Goal: Obtain resource: Download file/media

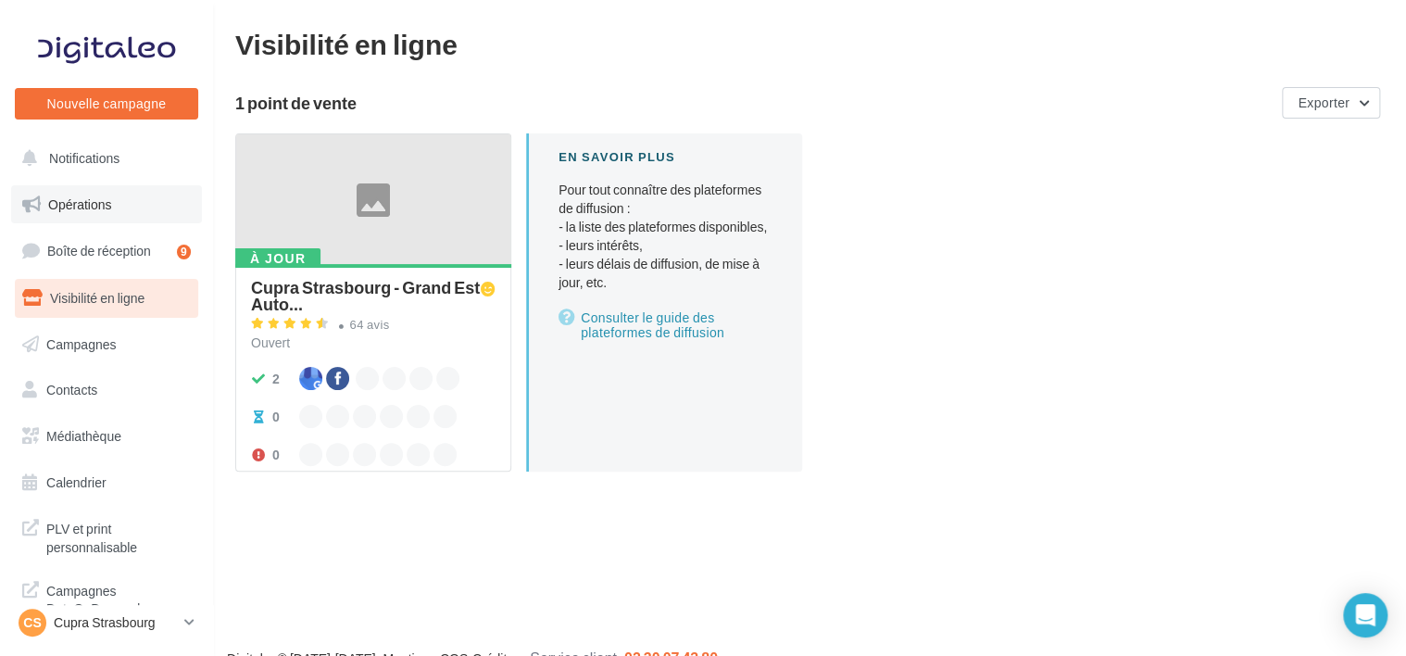
click at [111, 204] on link "Opérations" at bounding box center [106, 204] width 191 height 39
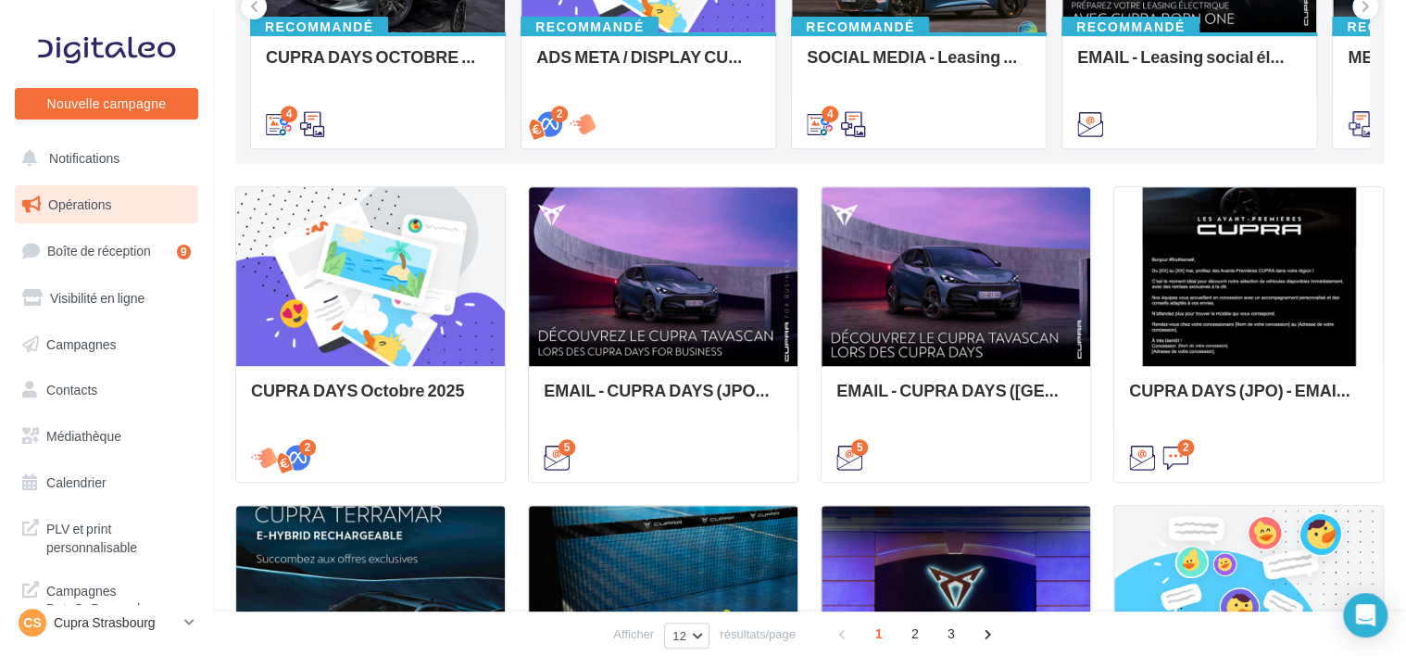
scroll to position [351, 0]
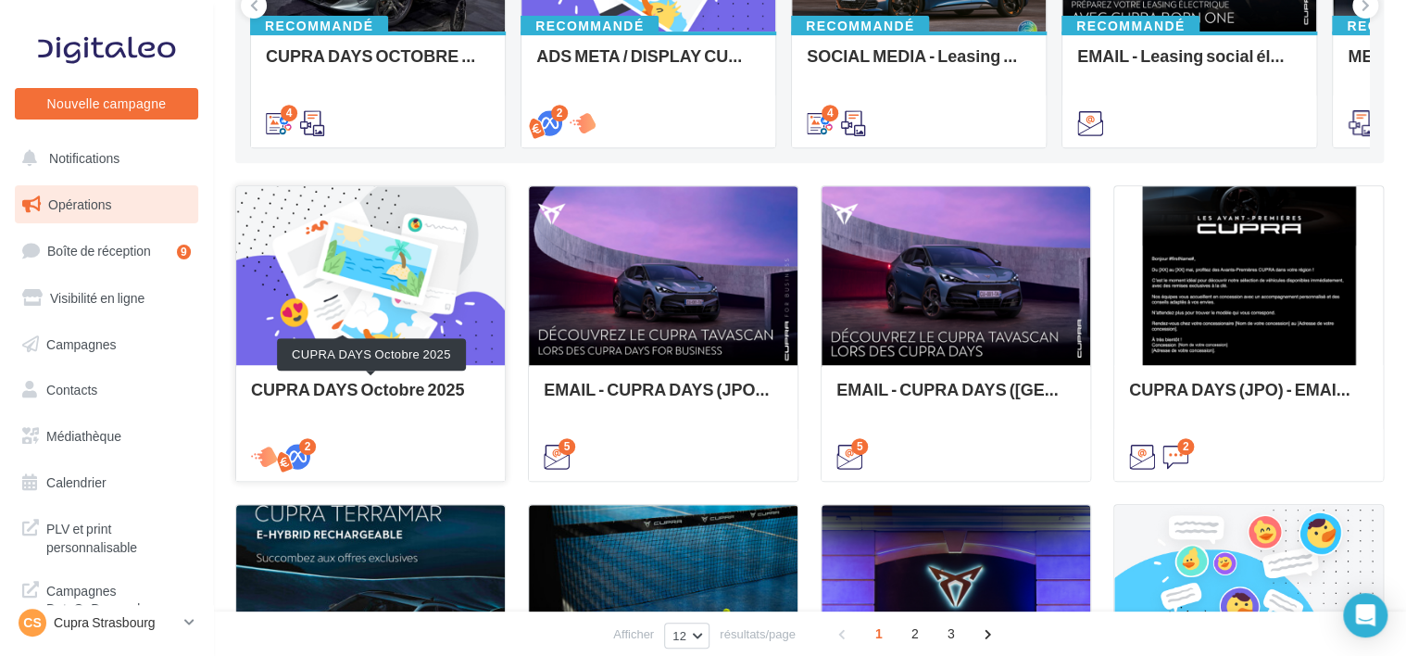
click at [383, 396] on div "CUPRA DAYS Octobre 2025" at bounding box center [370, 398] width 239 height 37
click at [697, 381] on div "Opérations marketing Filtrer par canal Filtrer par catégorie 35 opérations (sur…" at bounding box center [809, 428] width 1148 height 1499
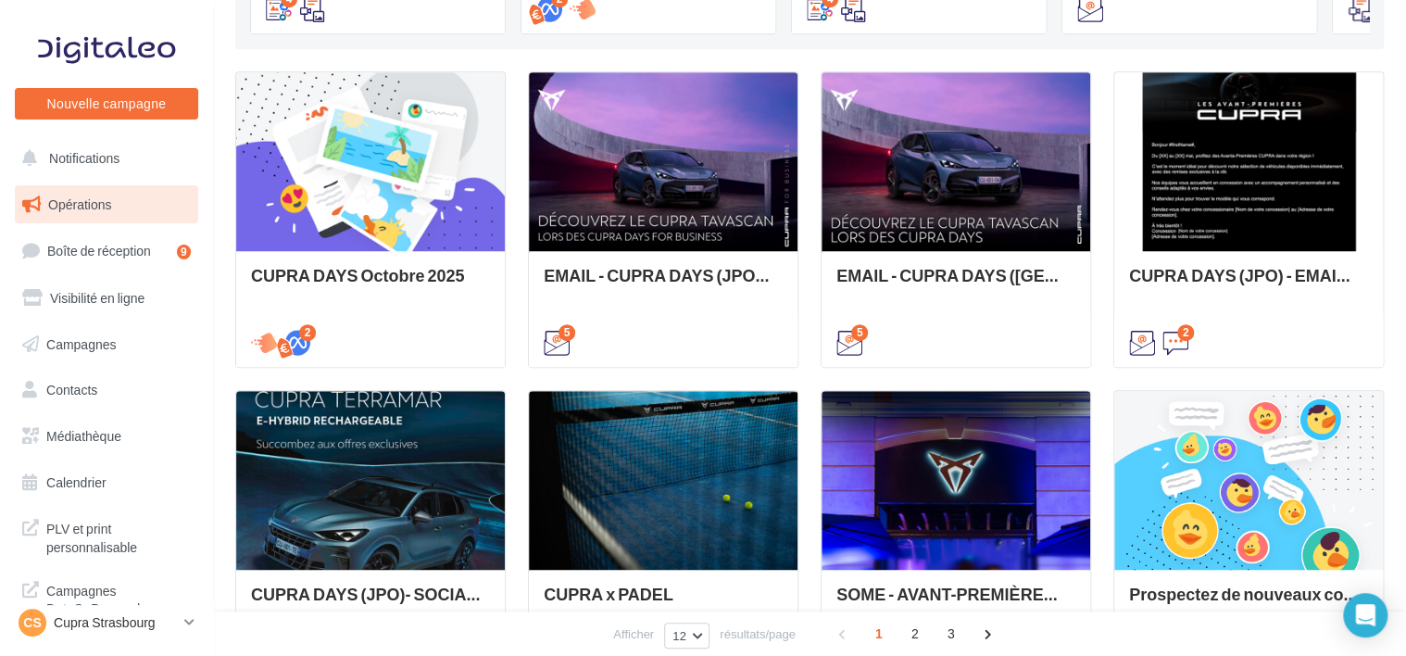
scroll to position [462, 0]
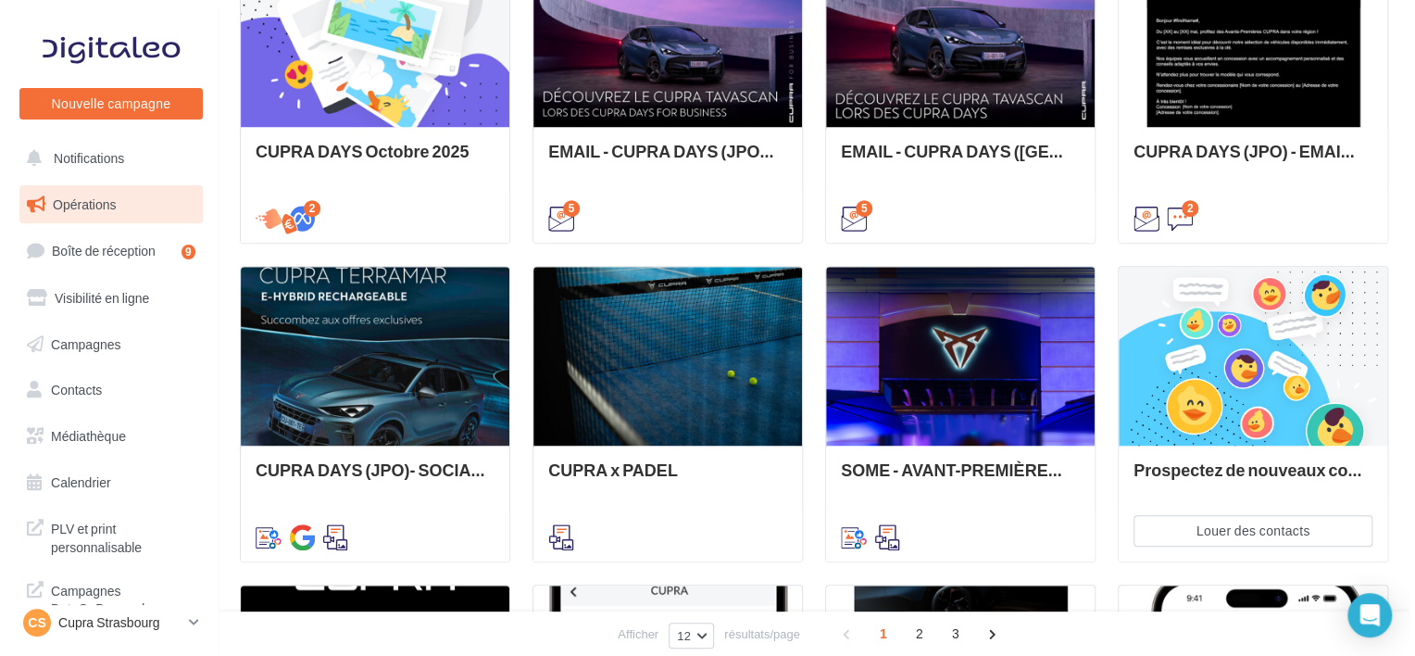
scroll to position [589, 0]
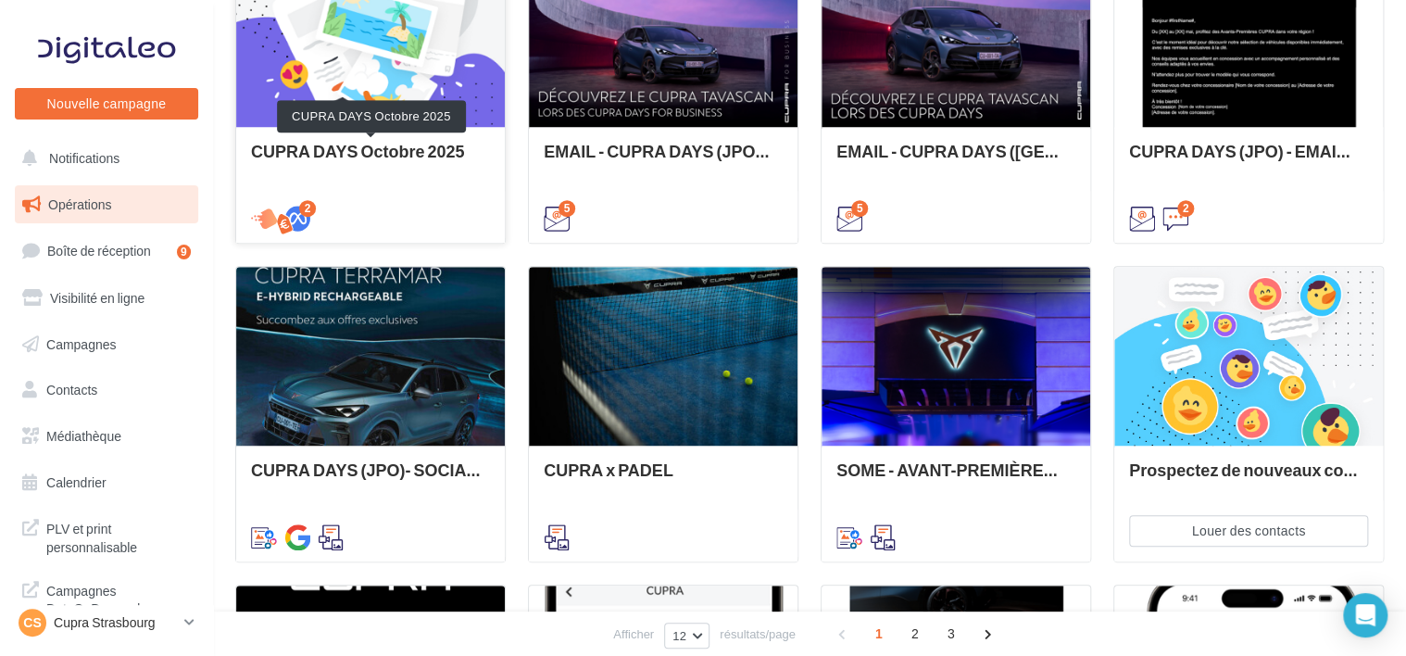
click at [431, 146] on div "CUPRA DAYS Octobre 2025" at bounding box center [370, 160] width 239 height 37
click at [353, 283] on div "Opérations marketing Filtrer par canal Filtrer par catégorie 35 opérations (sur…" at bounding box center [809, 190] width 1148 height 1499
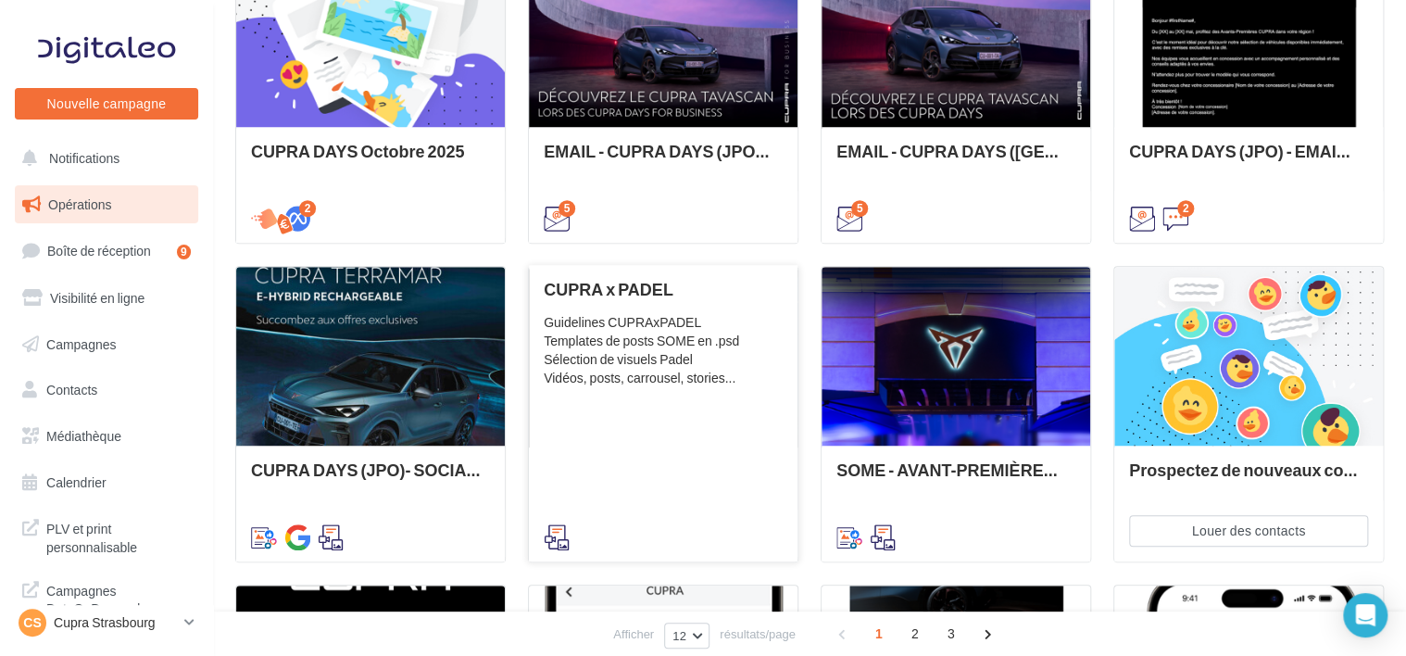
click at [684, 445] on div "CUPRA x PADEL Guidelines CUPRAxPADEL Templates de posts SOME en .psd Sélection …" at bounding box center [663, 412] width 239 height 265
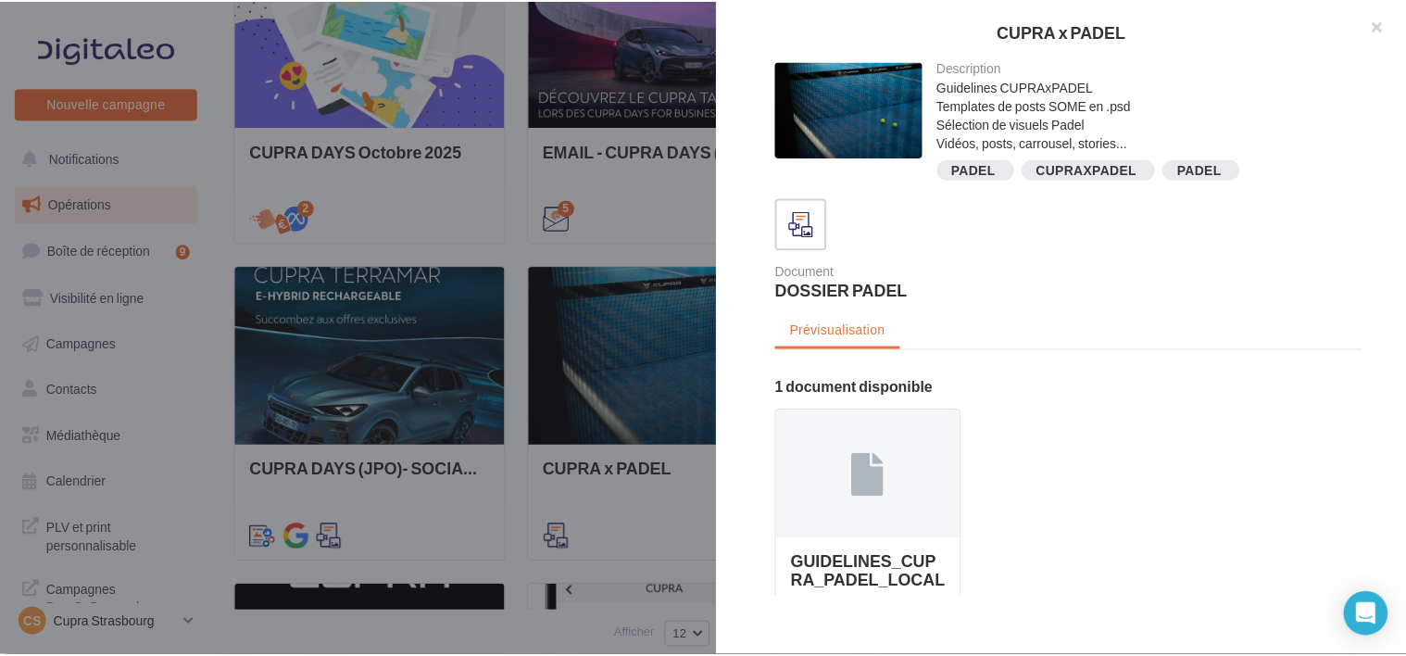
scroll to position [151, 0]
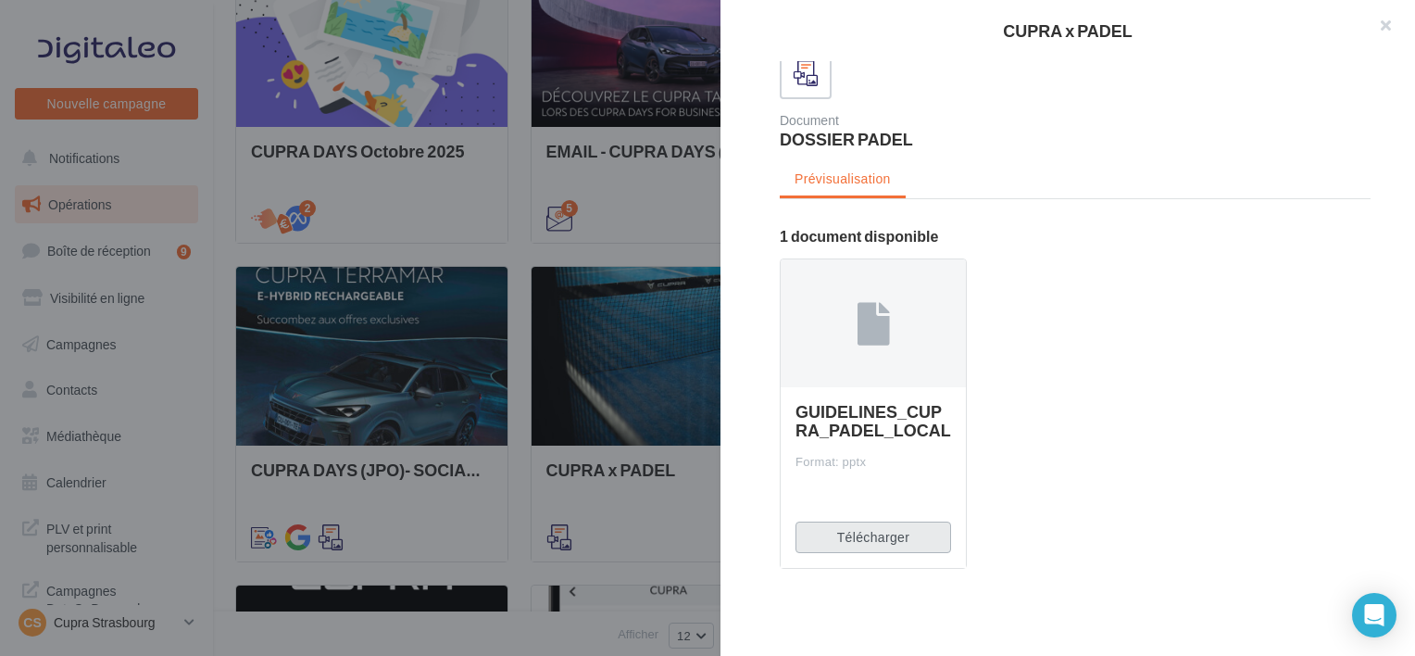
click at [885, 533] on button "Télécharger" at bounding box center [874, 536] width 156 height 31
click at [874, 538] on button "Télécharger" at bounding box center [874, 536] width 156 height 31
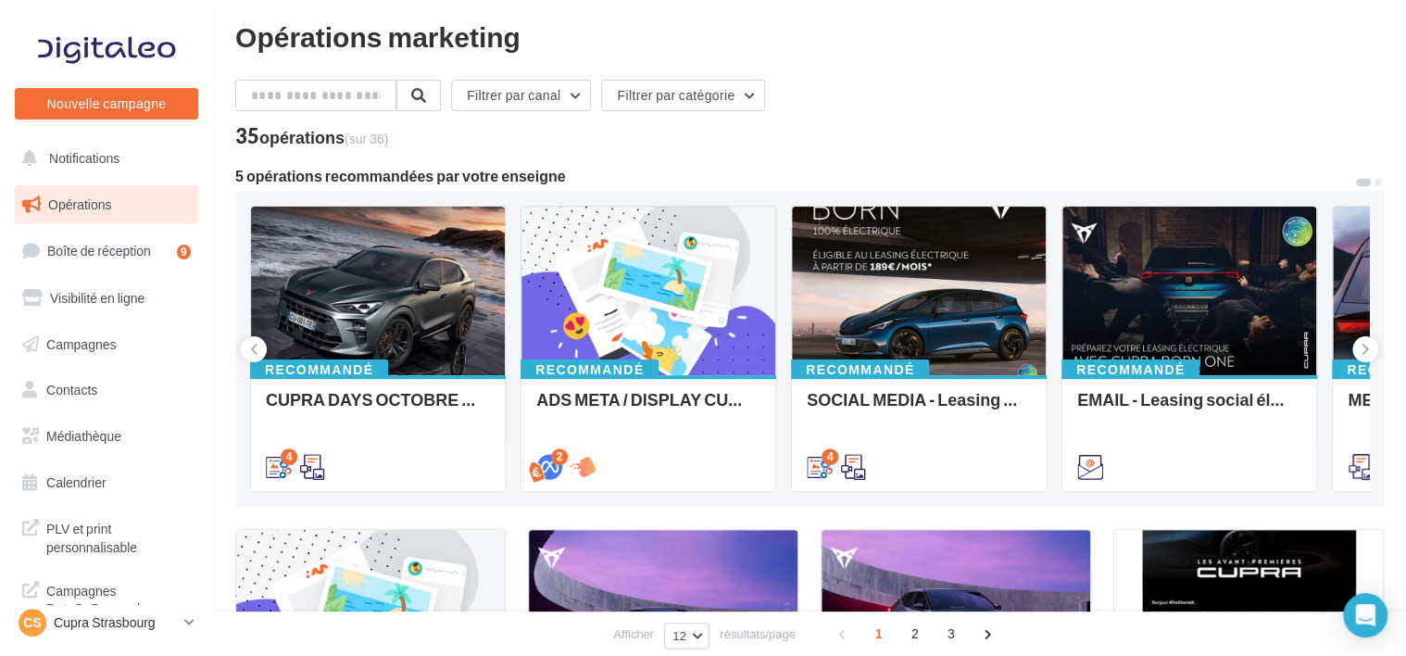
scroll to position [0, 0]
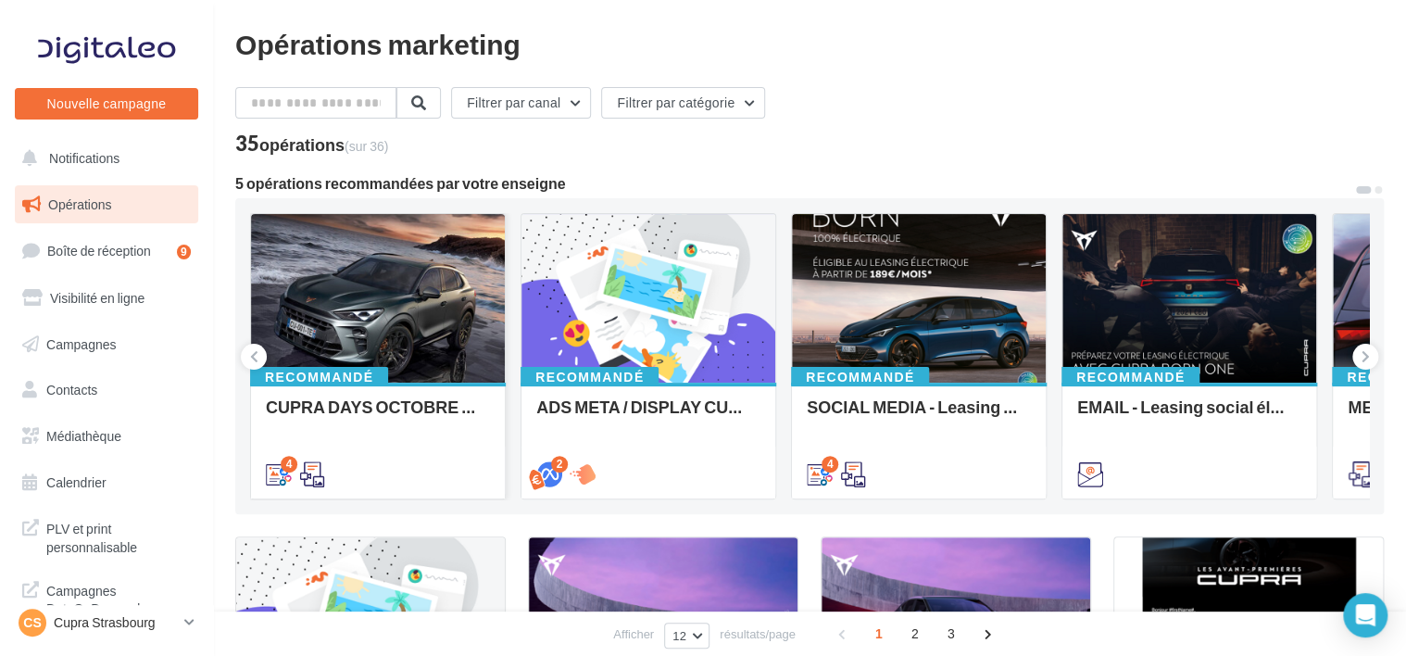
click at [493, 404] on div "Recommandé CUPRA DAYS OCTOBRE - SOME" at bounding box center [378, 439] width 254 height 114
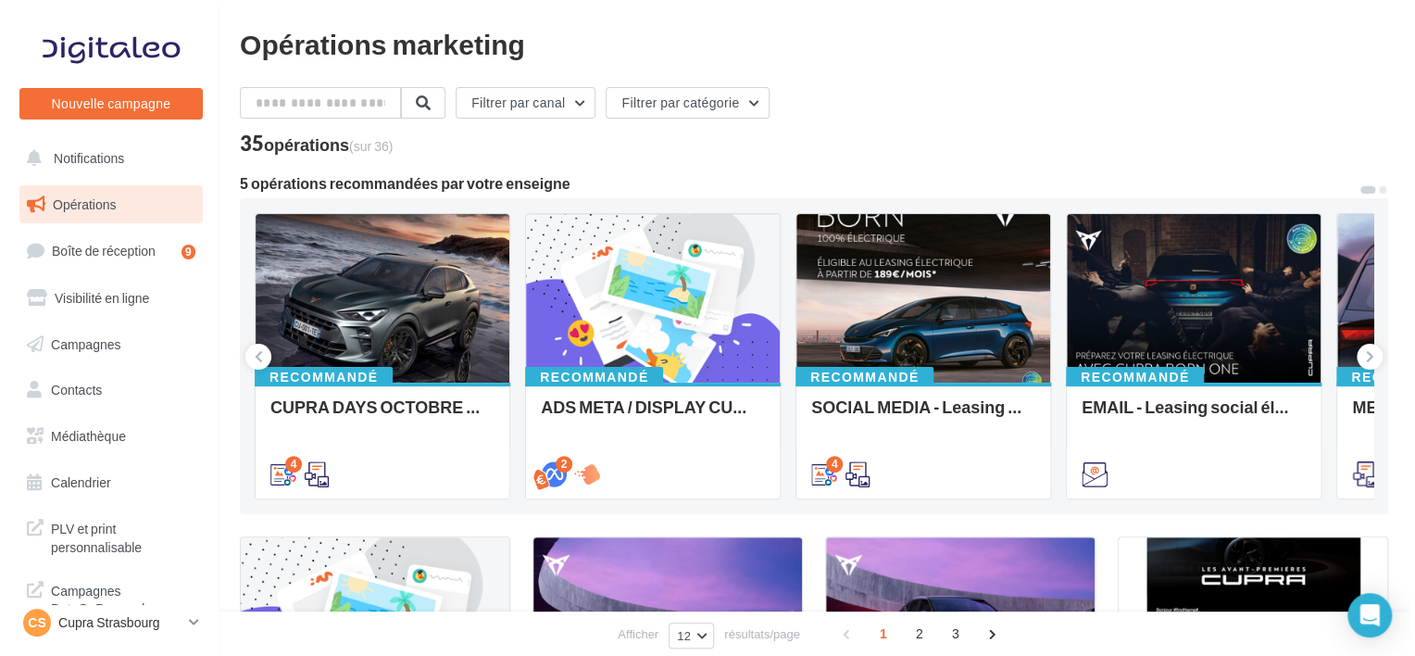
scroll to position [196, 0]
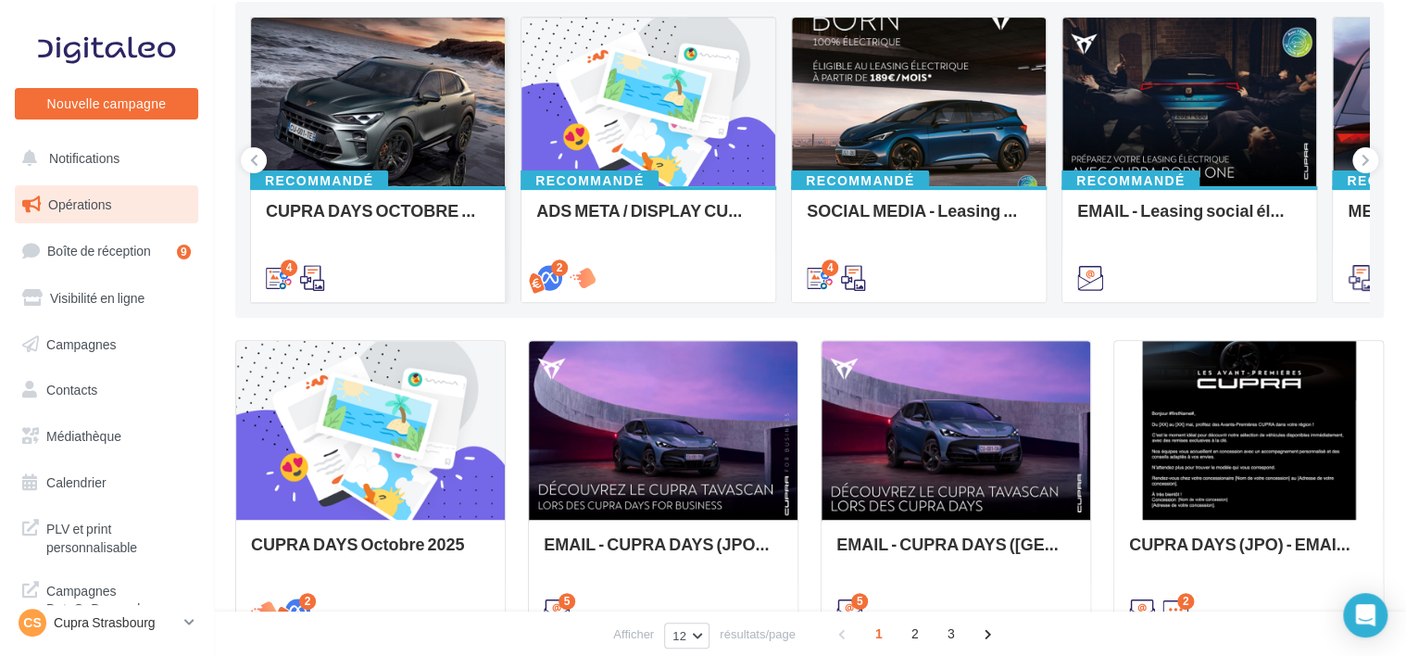
click at [368, 30] on div at bounding box center [378, 103] width 254 height 170
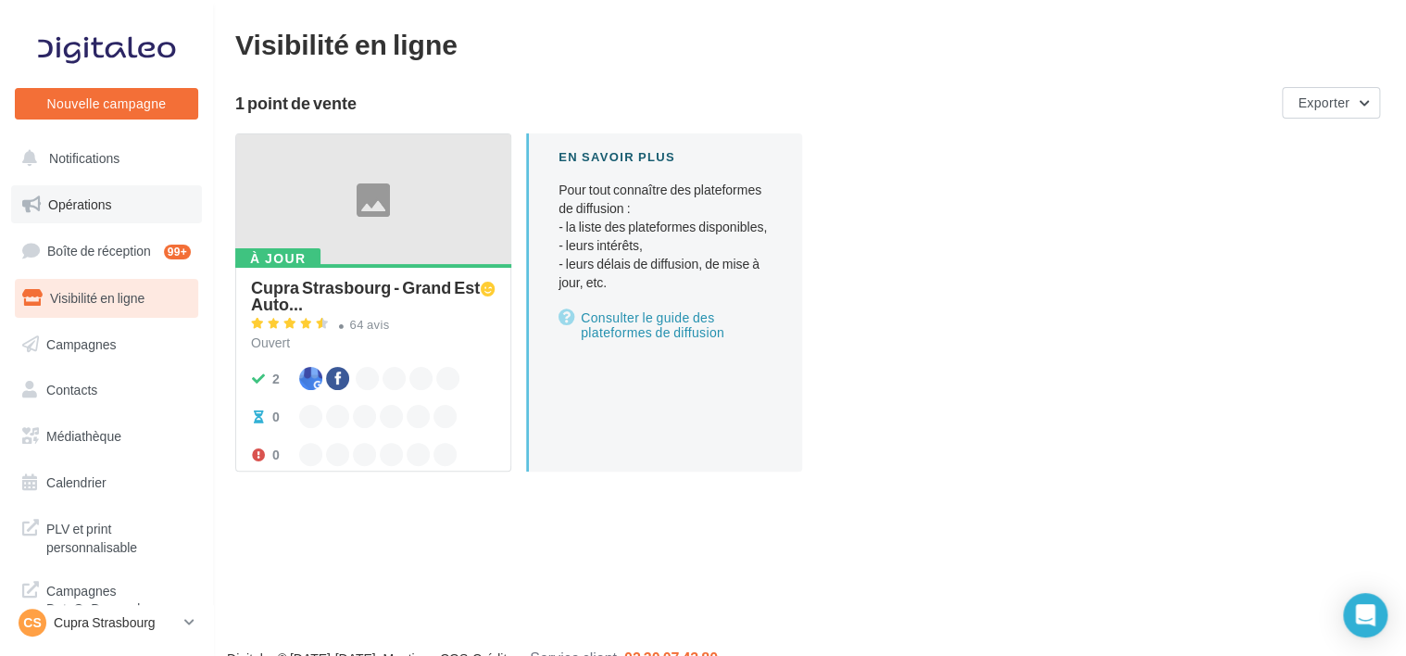
click at [111, 193] on link "Opérations" at bounding box center [106, 204] width 191 height 39
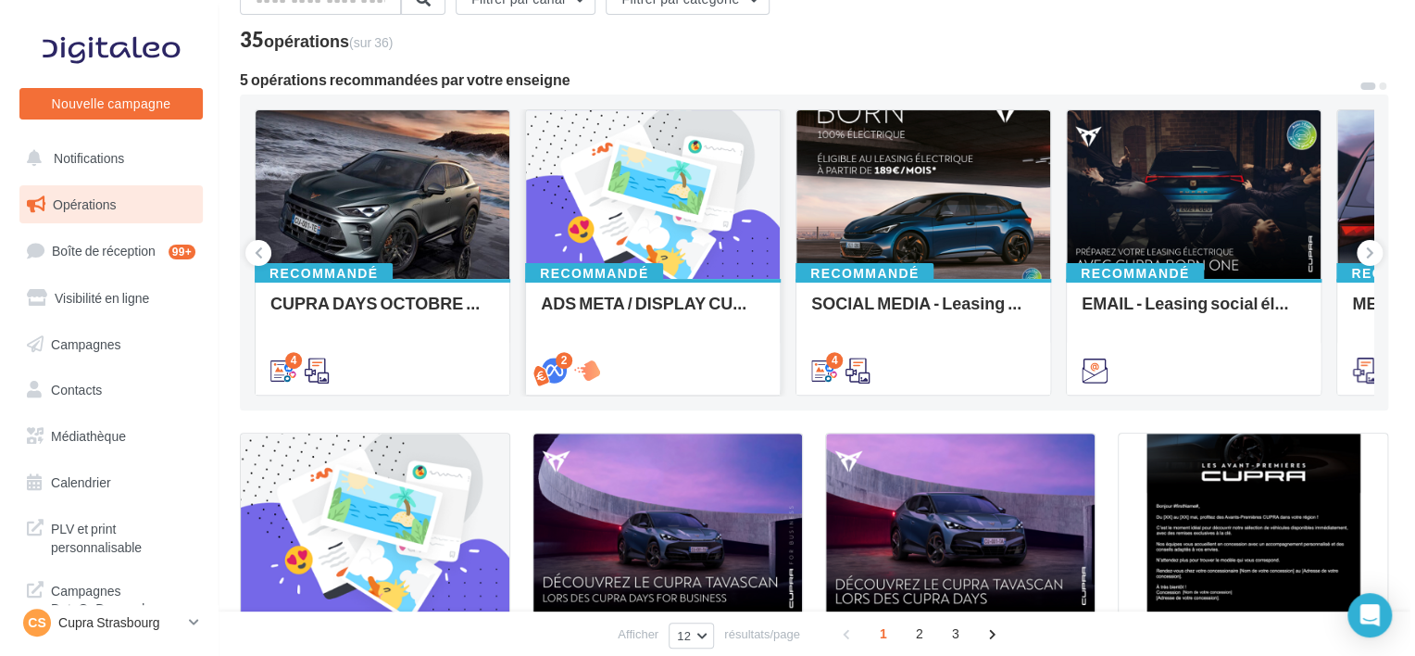
scroll to position [96, 0]
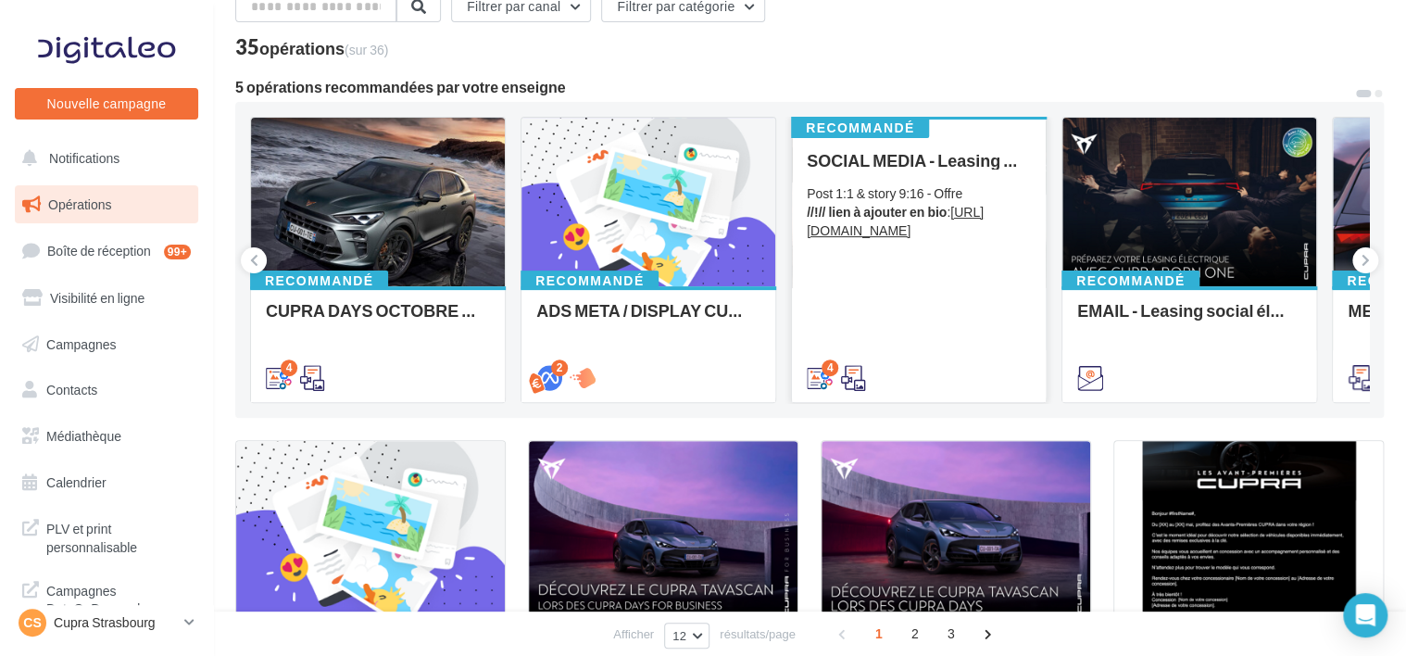
click at [873, 285] on div "SOCIAL MEDIA - Leasing social électrique - CUPRA Born Post 1:1 & story 9:16 - O…" at bounding box center [919, 268] width 224 height 234
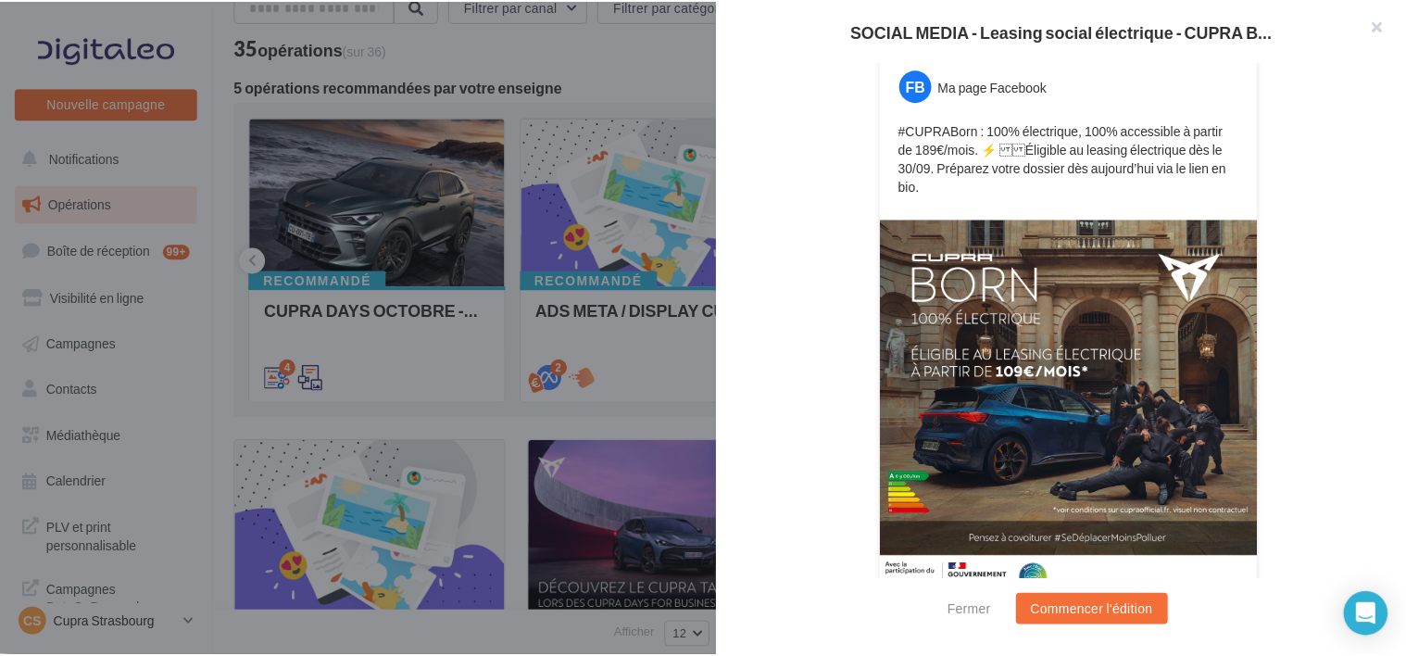
scroll to position [372, 0]
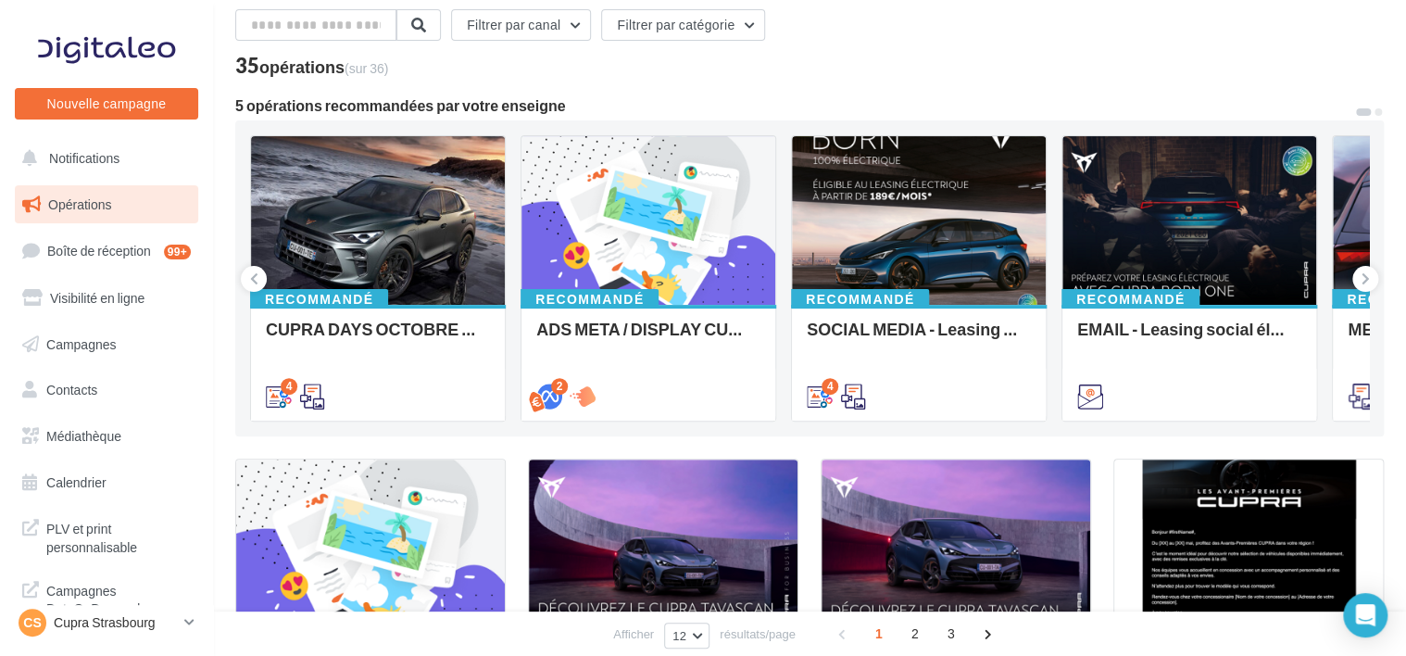
scroll to position [67, 0]
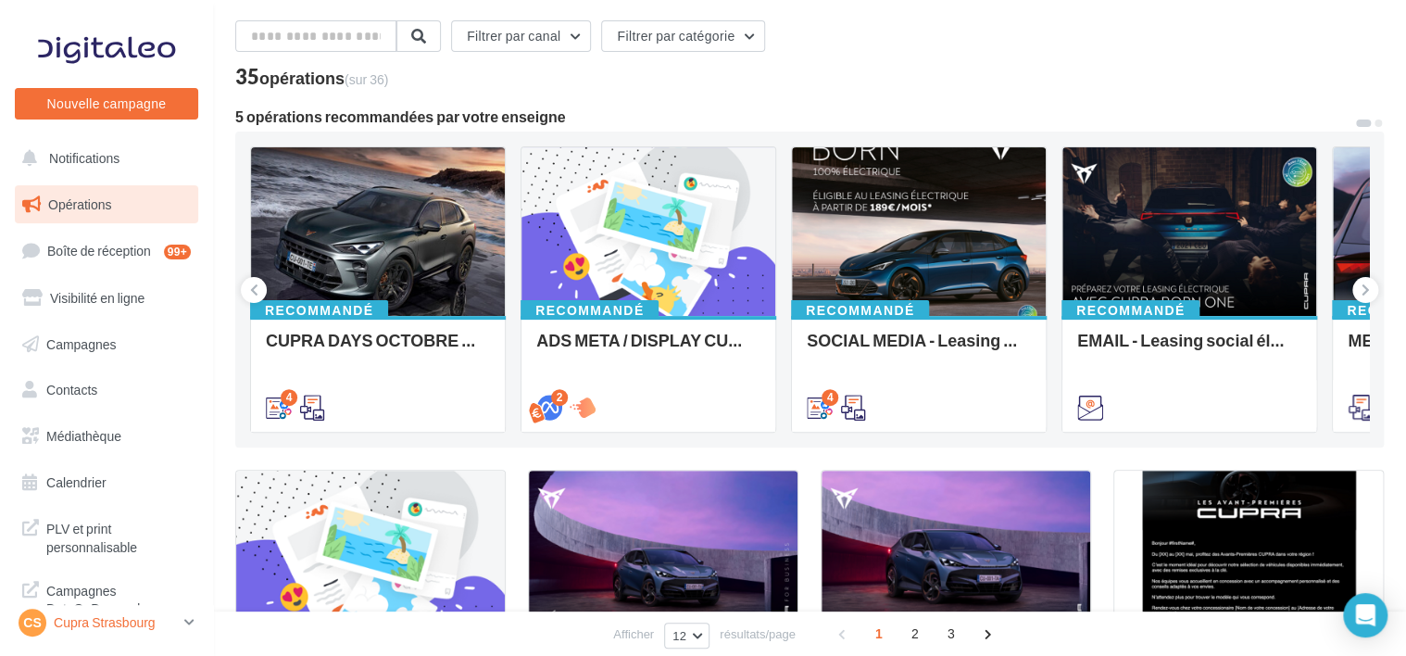
click at [182, 633] on link "CS Cupra Strasbourg cupra_strasbourg" at bounding box center [106, 622] width 183 height 35
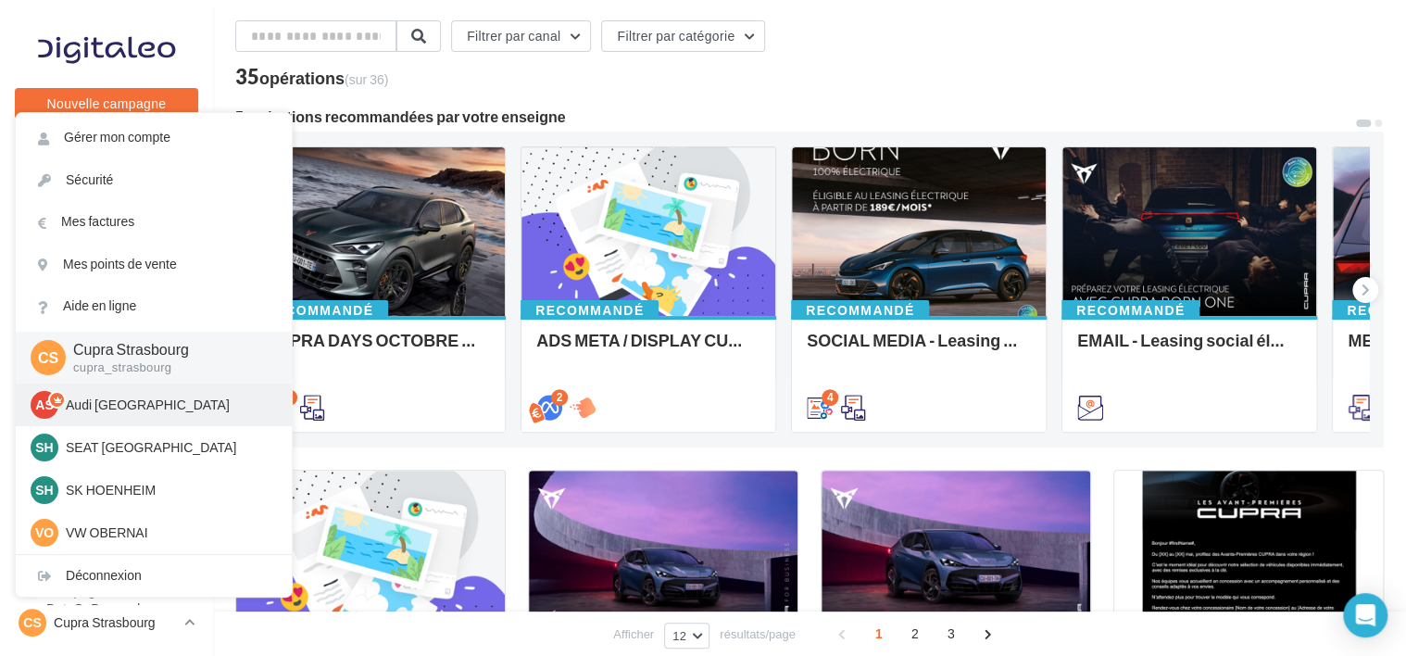
click at [230, 397] on p "Audi [GEOGRAPHIC_DATA]" at bounding box center [168, 404] width 204 height 19
